Goal: Entertainment & Leisure: Consume media (video, audio)

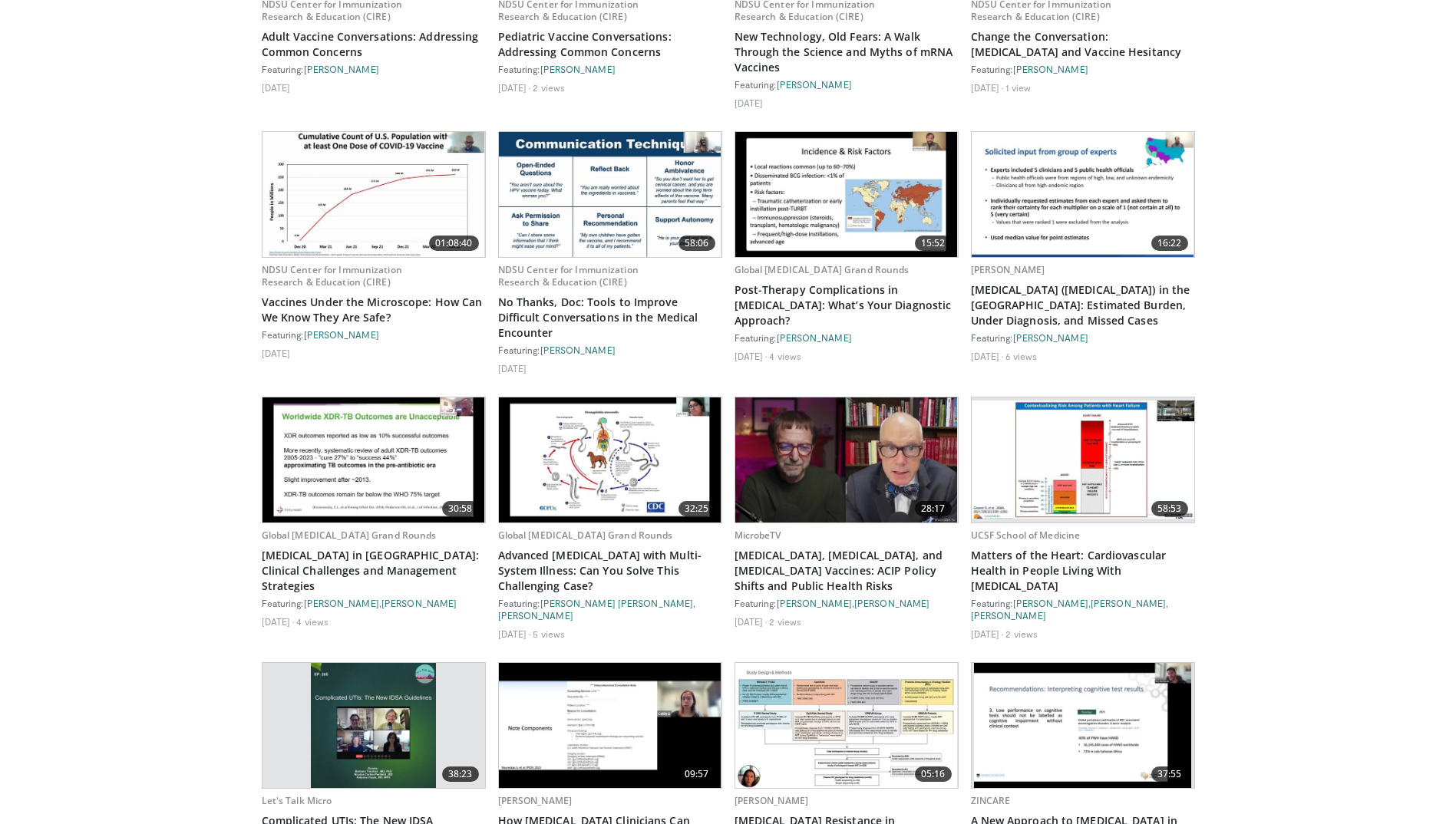
scroll to position [1381, 0]
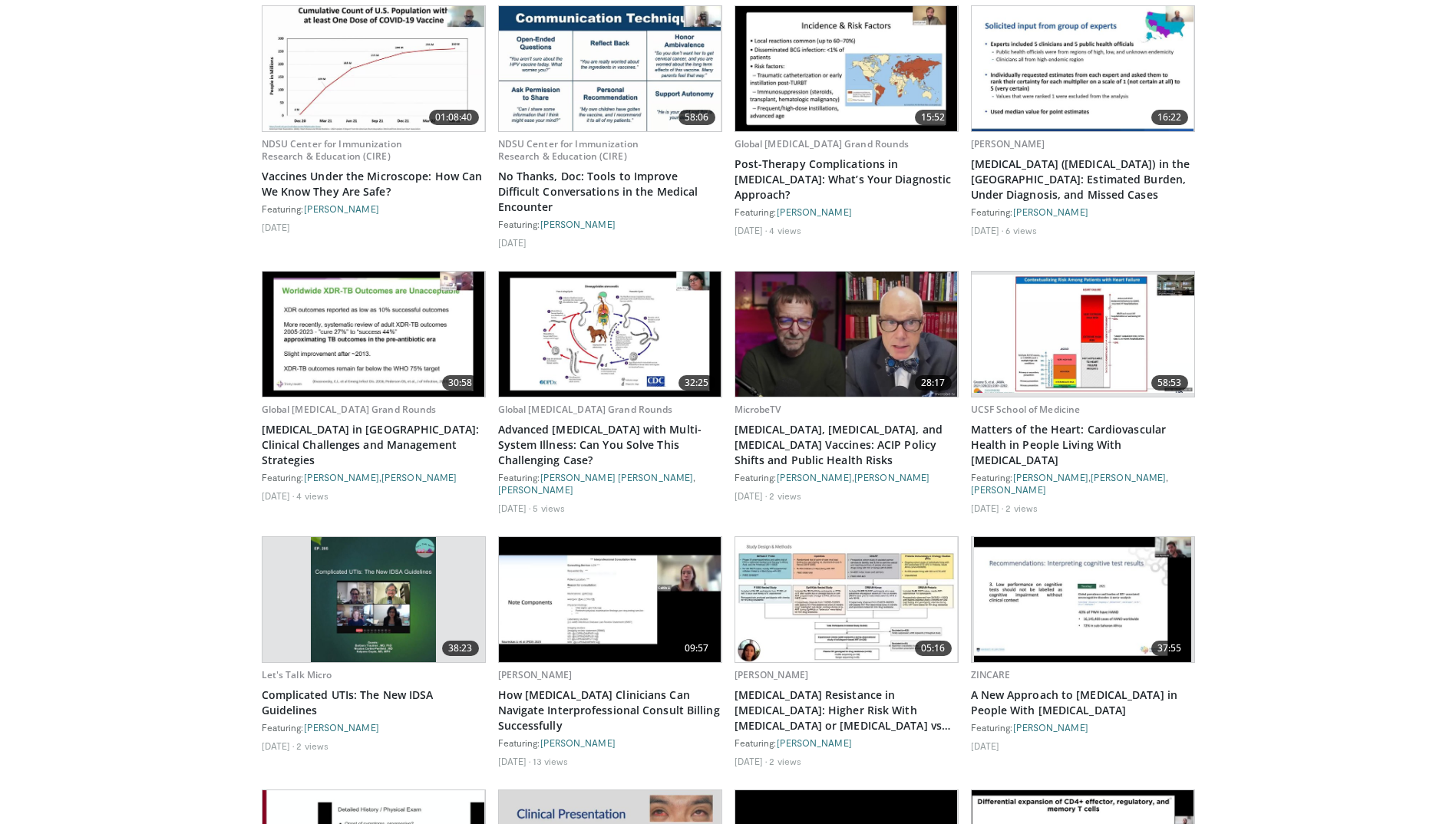
click at [417, 549] on img at bounding box center [373, 599] width 125 height 125
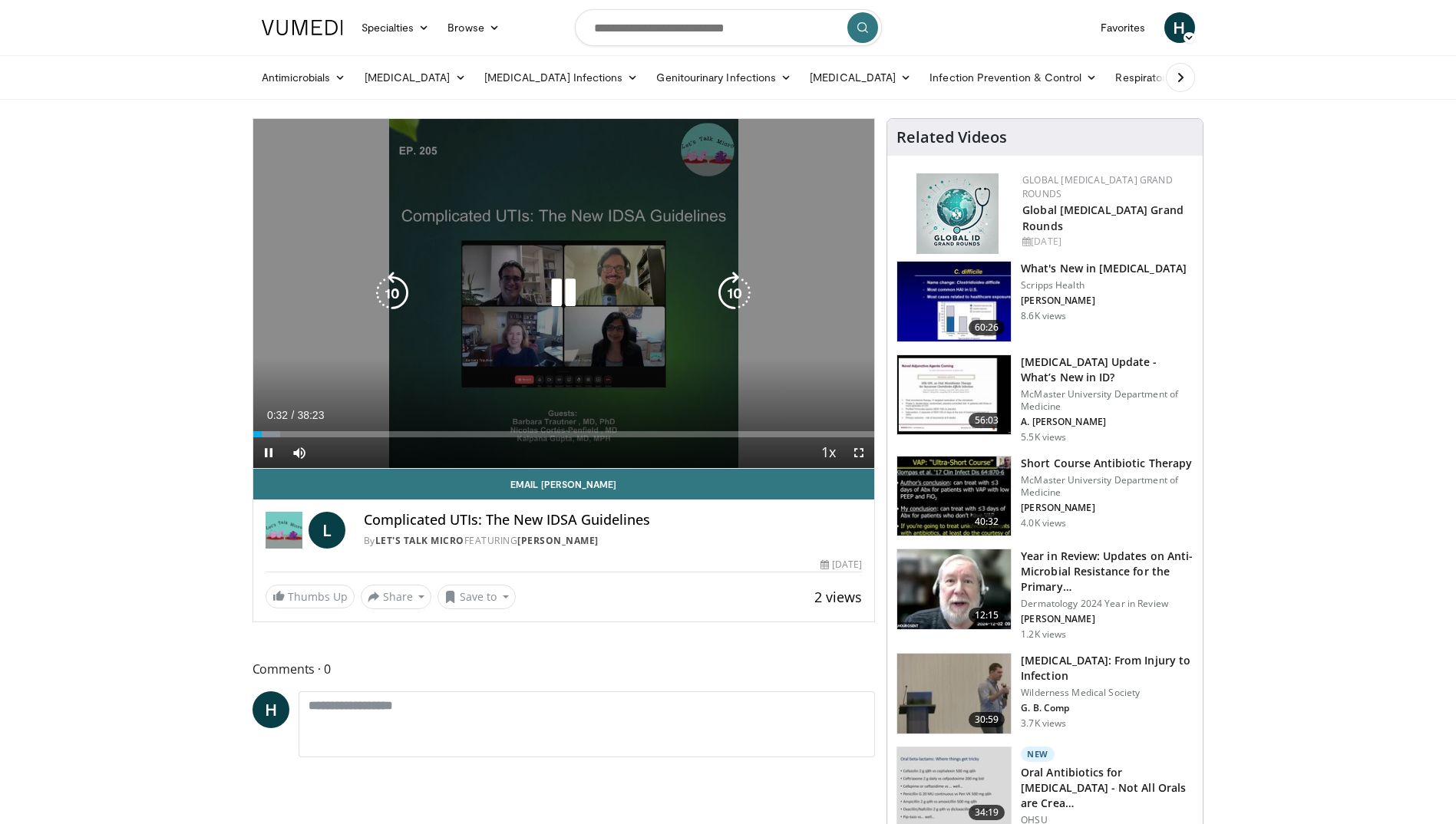
click at [571, 289] on icon "Video Player" at bounding box center [563, 293] width 43 height 43
